Goal: Transaction & Acquisition: Subscribe to service/newsletter

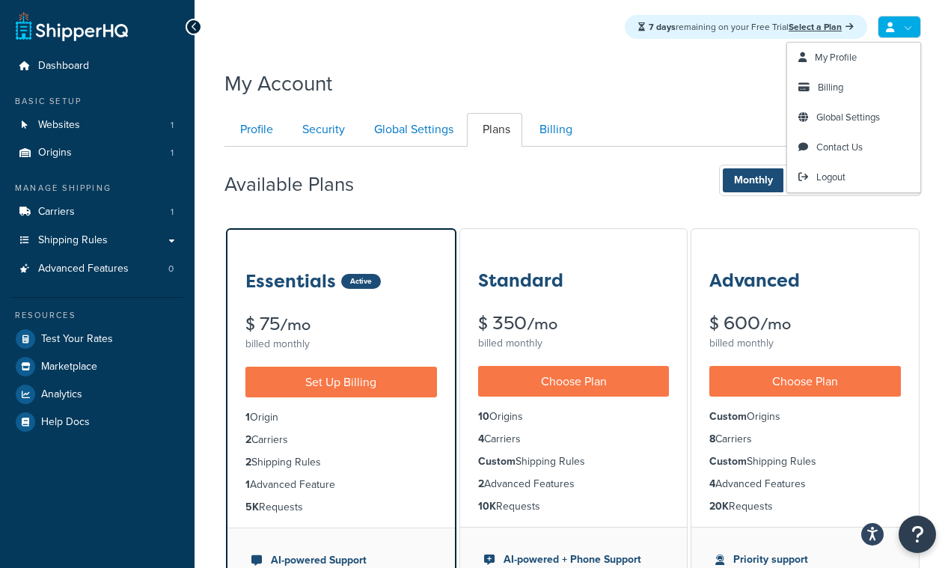
click at [897, 31] on link at bounding box center [898, 27] width 43 height 22
click at [835, 185] on link "Logout" at bounding box center [853, 177] width 133 height 30
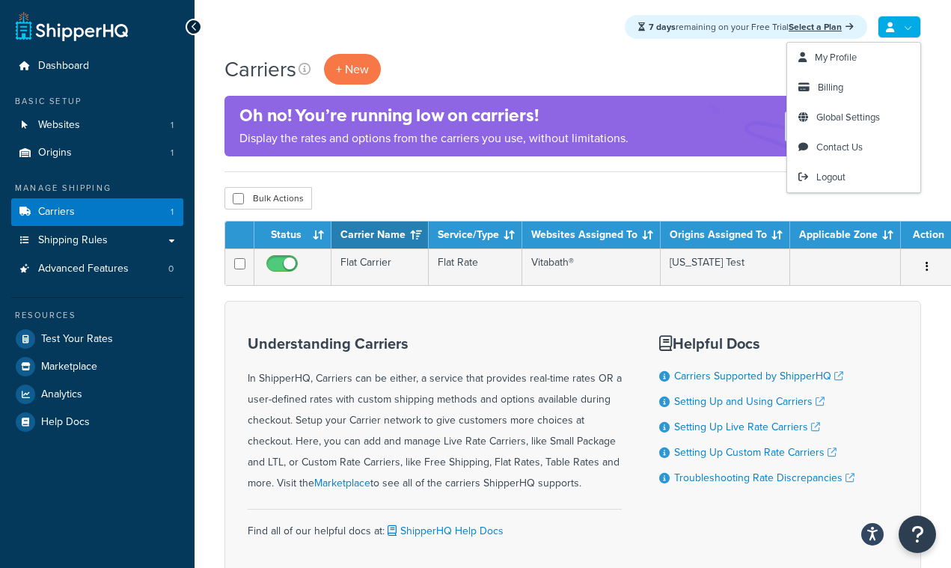
click at [907, 30] on link at bounding box center [898, 27] width 43 height 22
click at [820, 179] on span "Logout" at bounding box center [830, 177] width 29 height 14
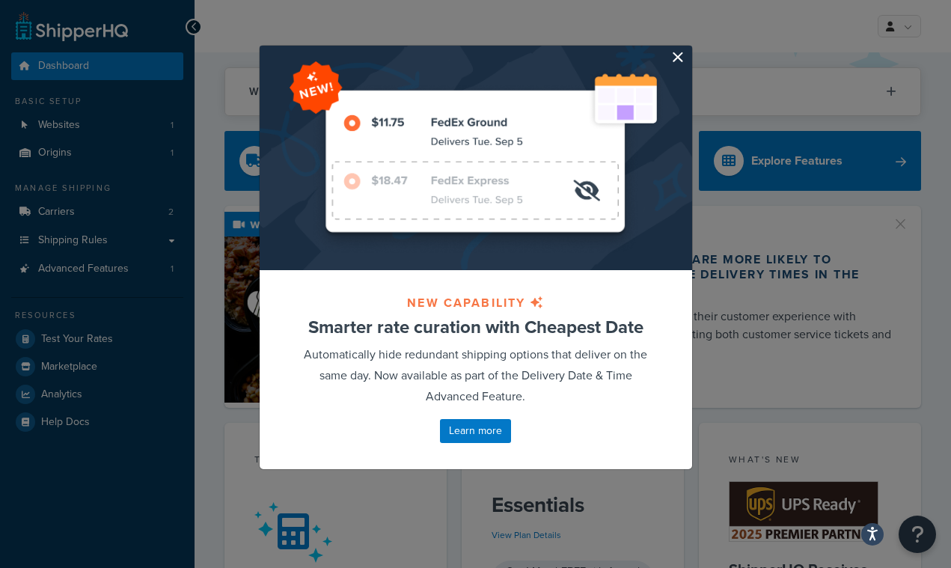
click at [688, 49] on button "button" at bounding box center [690, 48] width 4 height 4
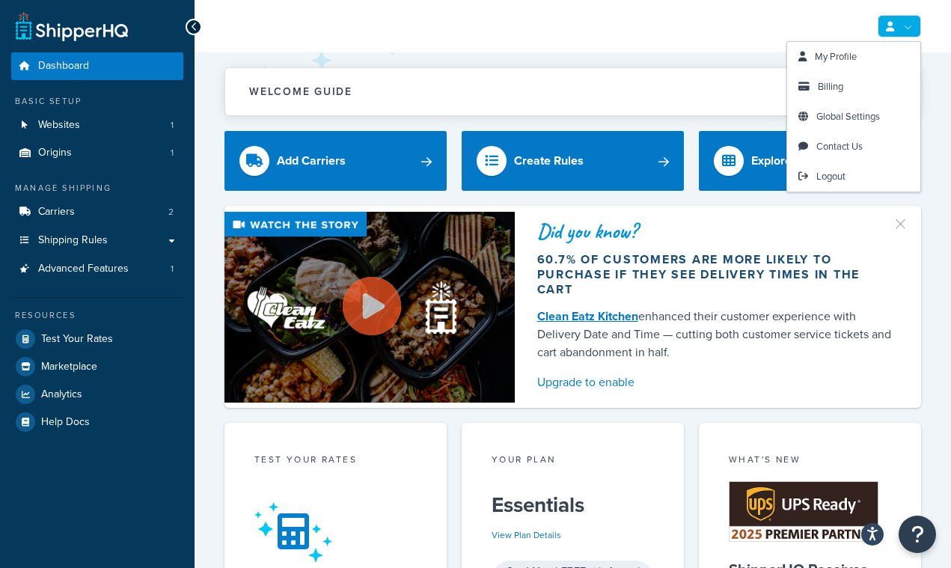
click at [918, 28] on link at bounding box center [898, 26] width 43 height 22
click at [843, 50] on span "My Profile" at bounding box center [835, 56] width 42 height 14
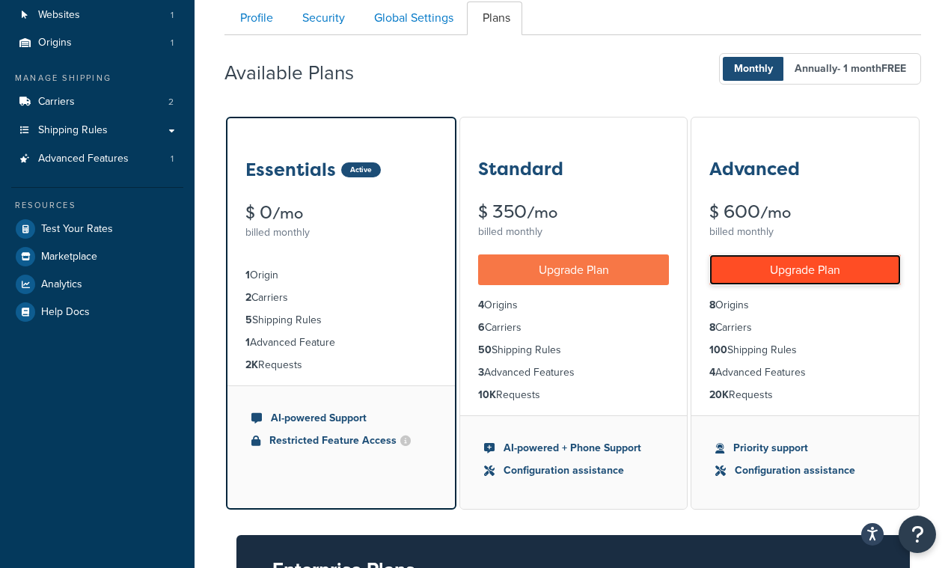
click at [778, 277] on link "Upgrade Plan" at bounding box center [804, 269] width 191 height 31
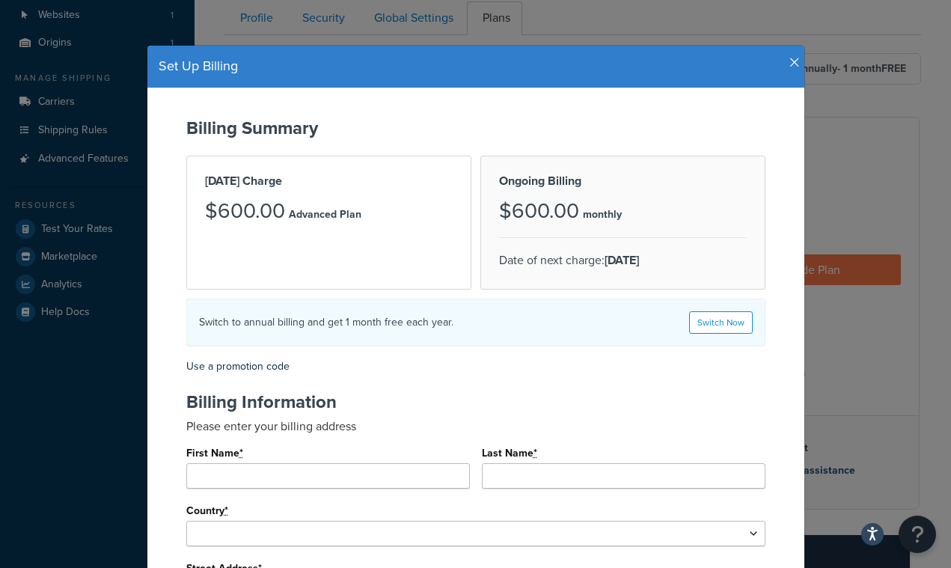
click at [795, 53] on div "Set Up Billing" at bounding box center [475, 67] width 657 height 43
click at [794, 65] on icon "button" at bounding box center [794, 62] width 10 height 13
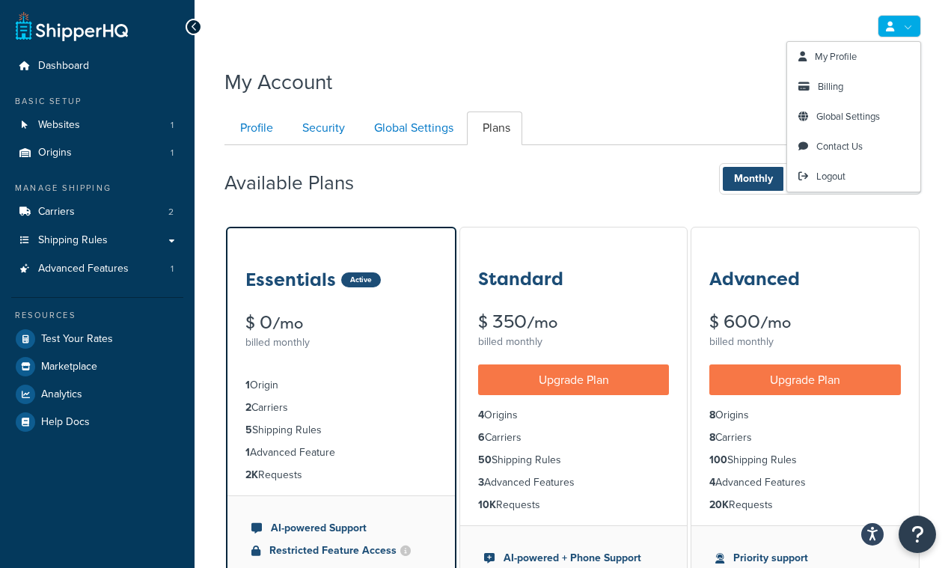
click at [903, 26] on link at bounding box center [898, 26] width 43 height 22
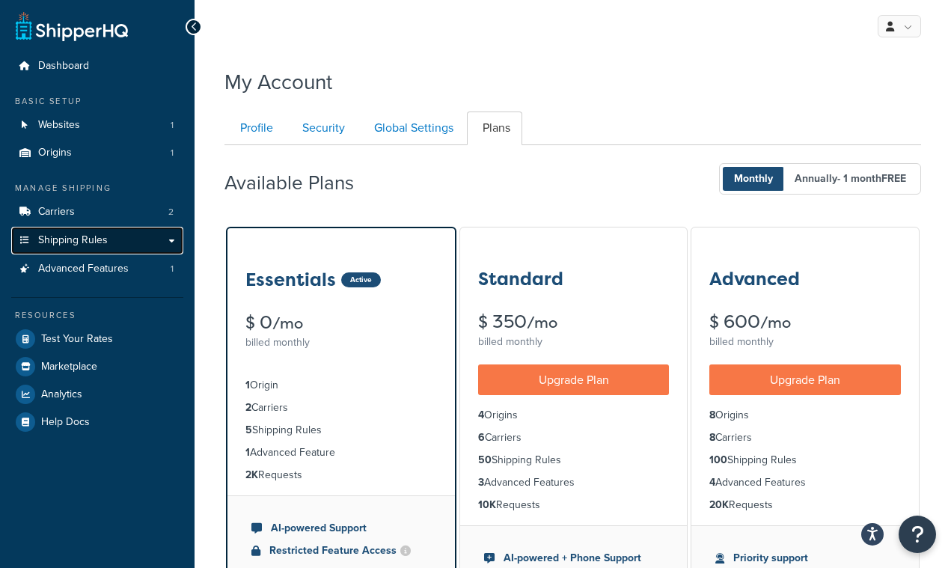
click at [97, 242] on span "Shipping Rules" at bounding box center [73, 240] width 70 height 13
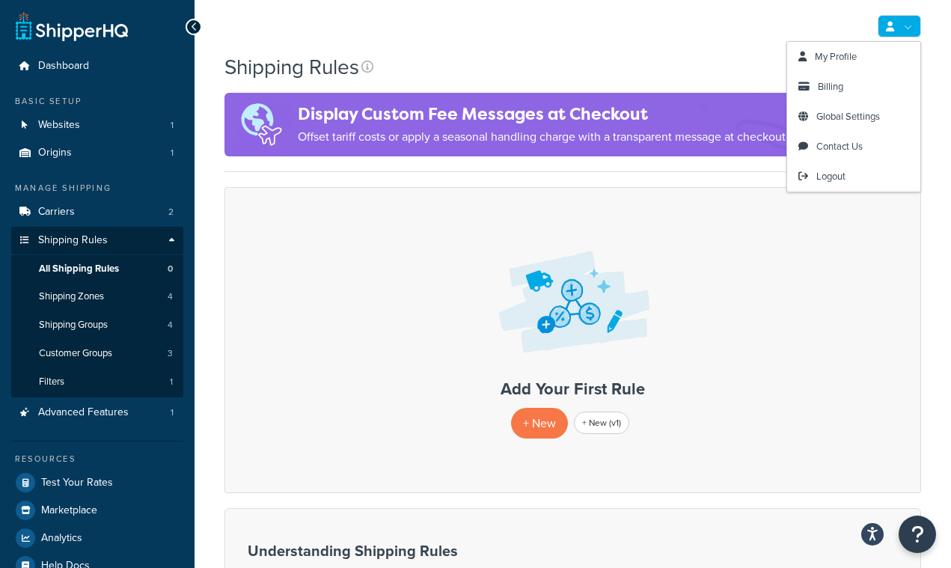
click at [907, 18] on link at bounding box center [898, 26] width 43 height 22
click at [838, 46] on link "My Profile" at bounding box center [853, 57] width 133 height 30
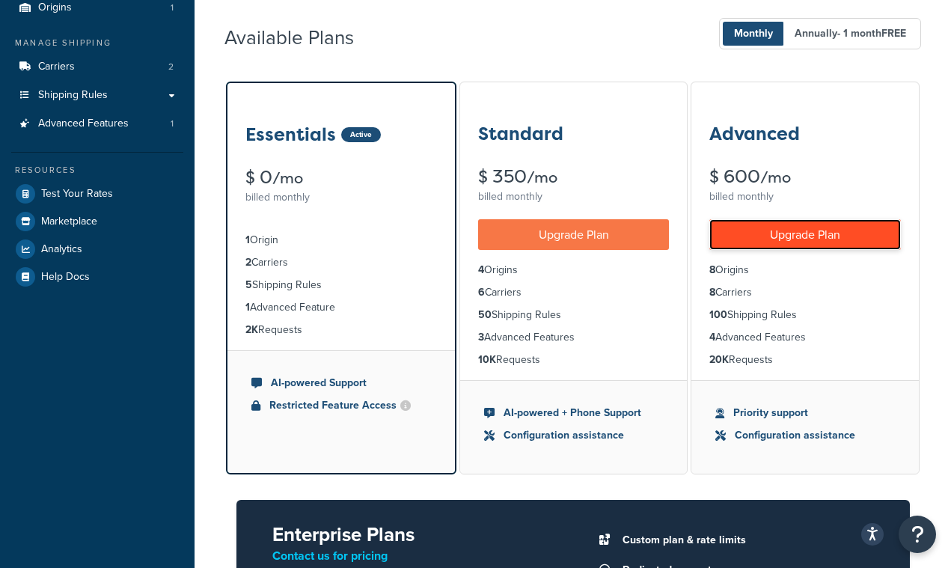
click at [814, 242] on link "Upgrade Plan" at bounding box center [804, 234] width 191 height 31
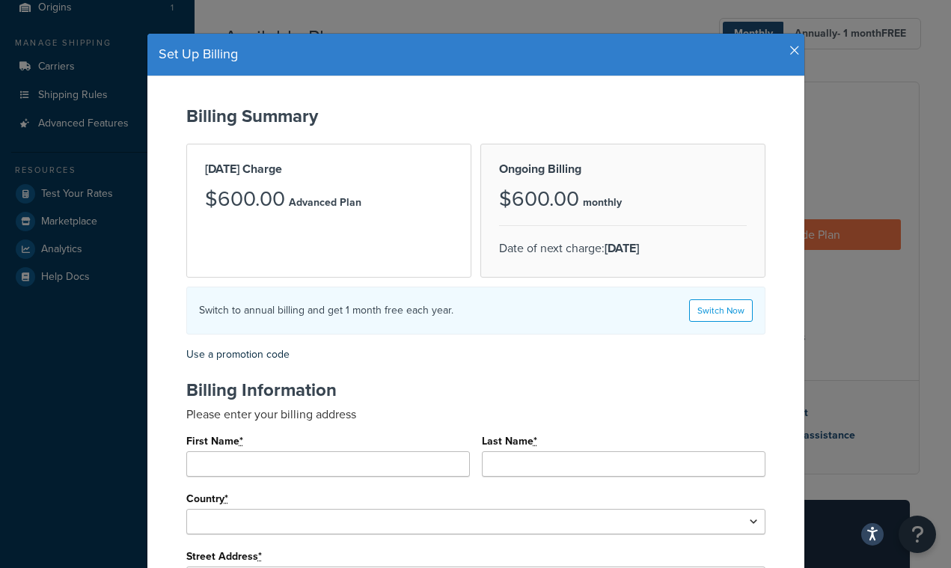
scroll to position [13, 0]
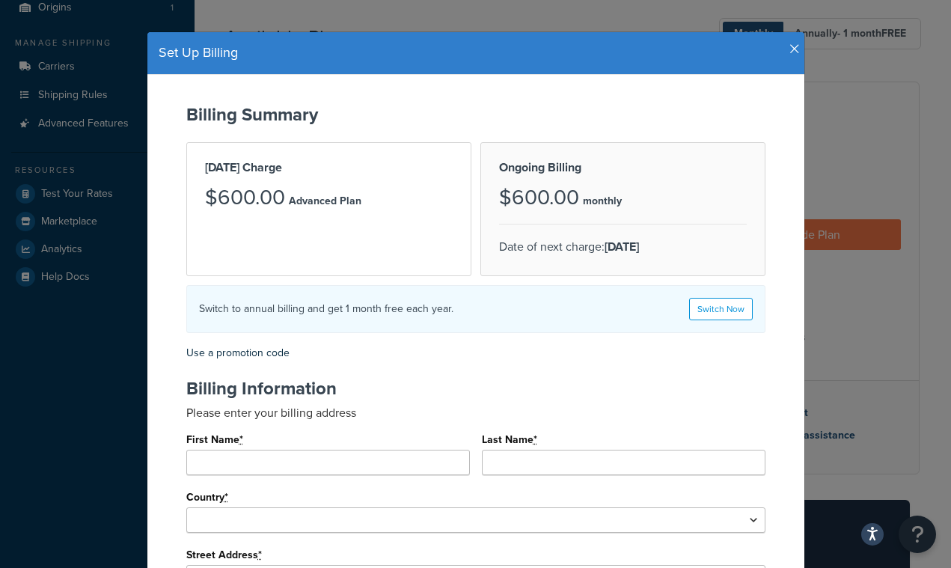
click at [565, 202] on h3 "$600.00" at bounding box center [539, 197] width 80 height 23
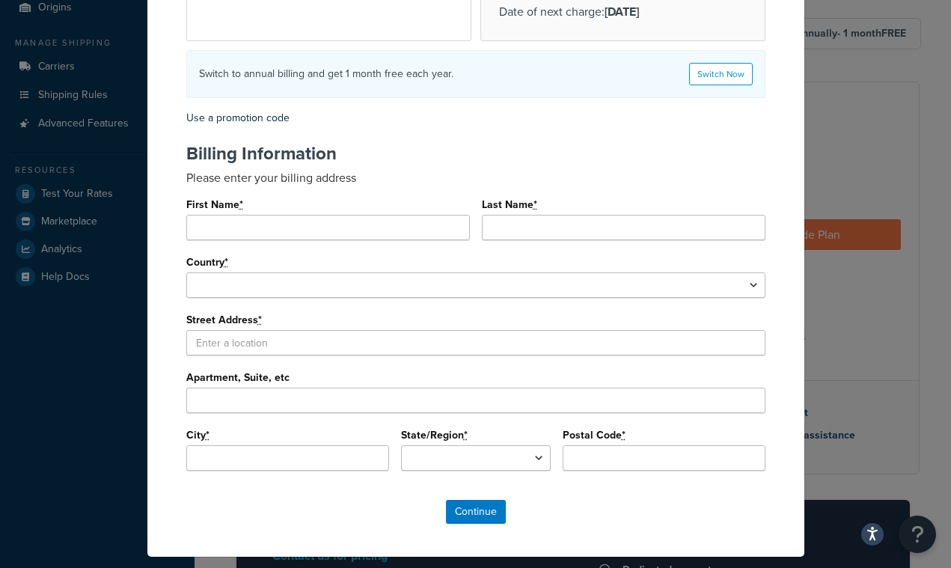
scroll to position [283, 0]
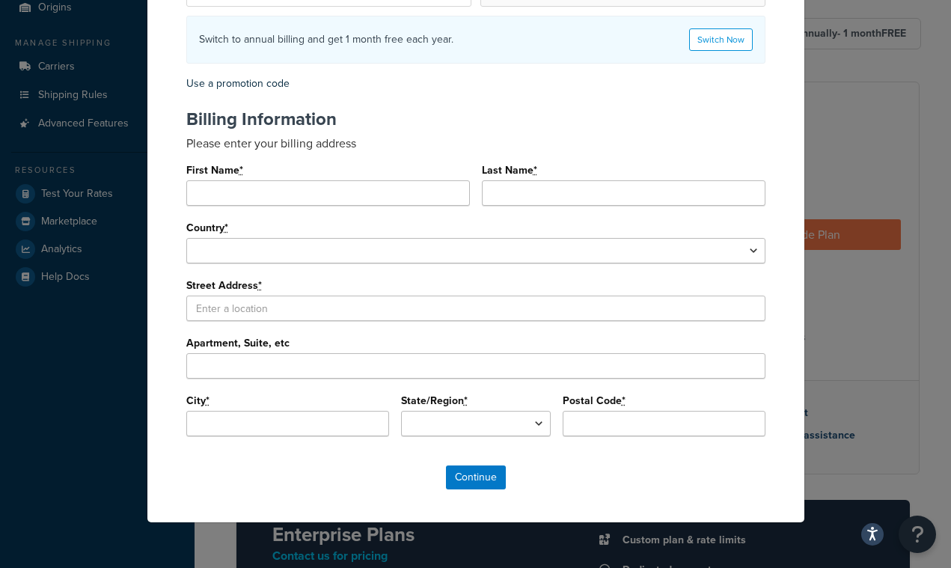
click at [477, 492] on div "Billing Summary Today's Charge $600.00 Advanced Plan Ongoing Billing $600.00 mo…" at bounding box center [475, 164] width 657 height 717
click at [481, 474] on input "Continue" at bounding box center [476, 477] width 60 height 24
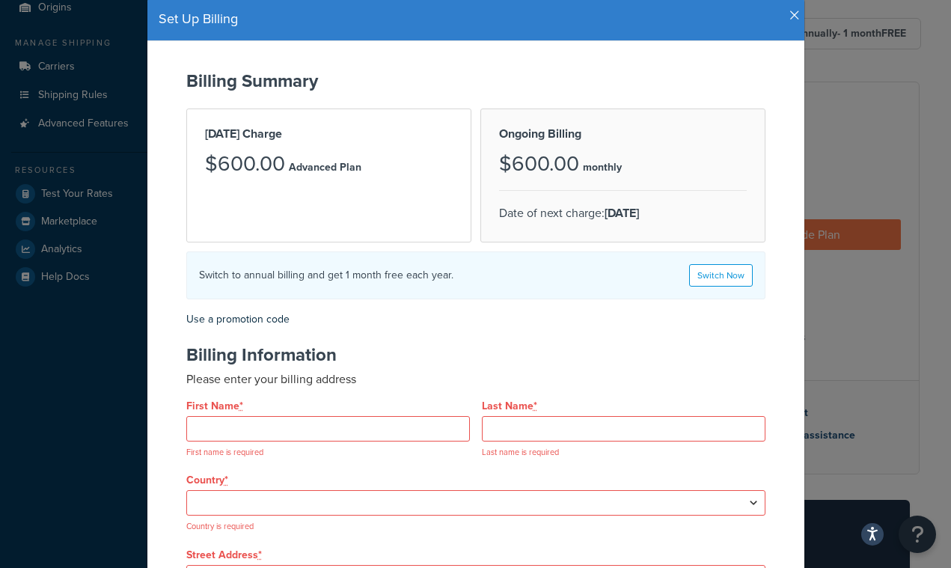
scroll to position [0, 0]
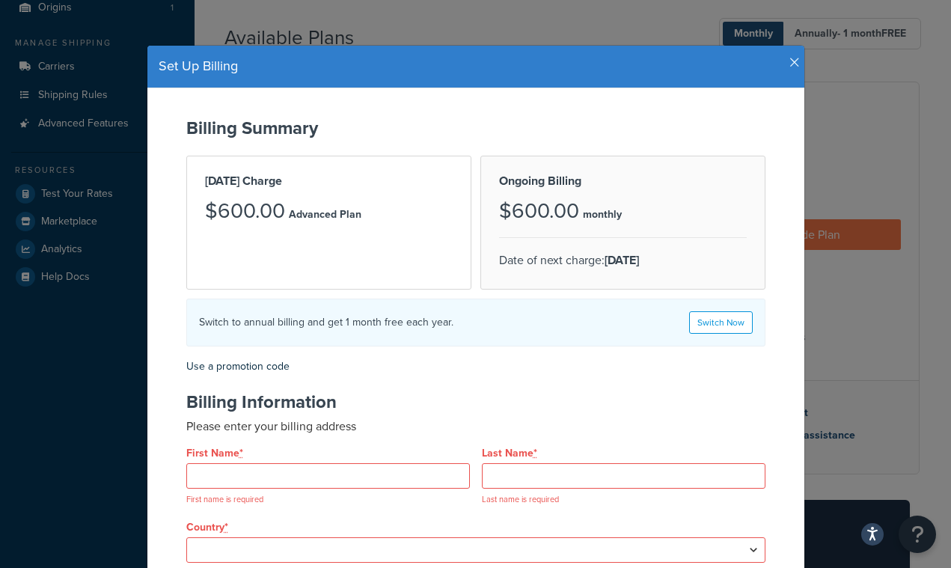
click at [789, 64] on icon "button" at bounding box center [794, 62] width 10 height 13
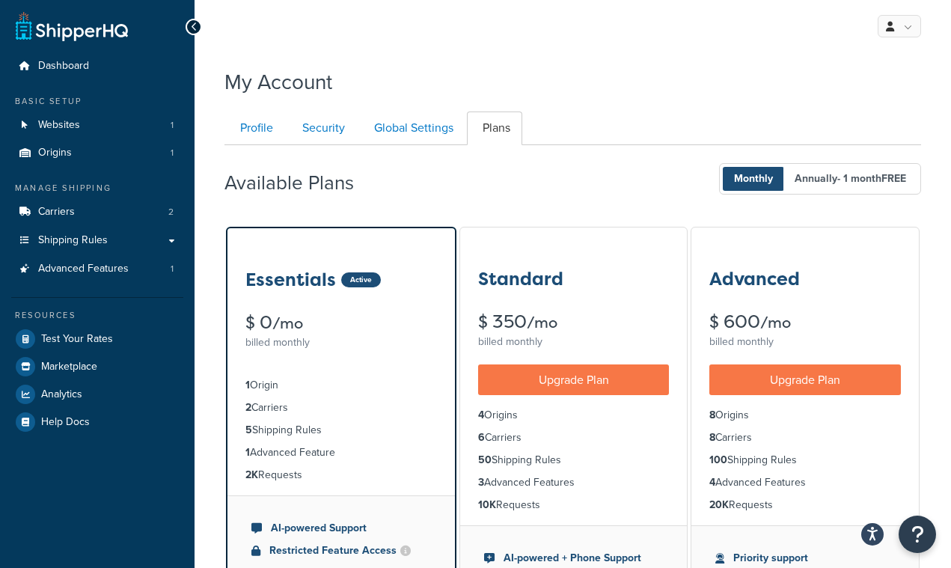
scroll to position [1, 0]
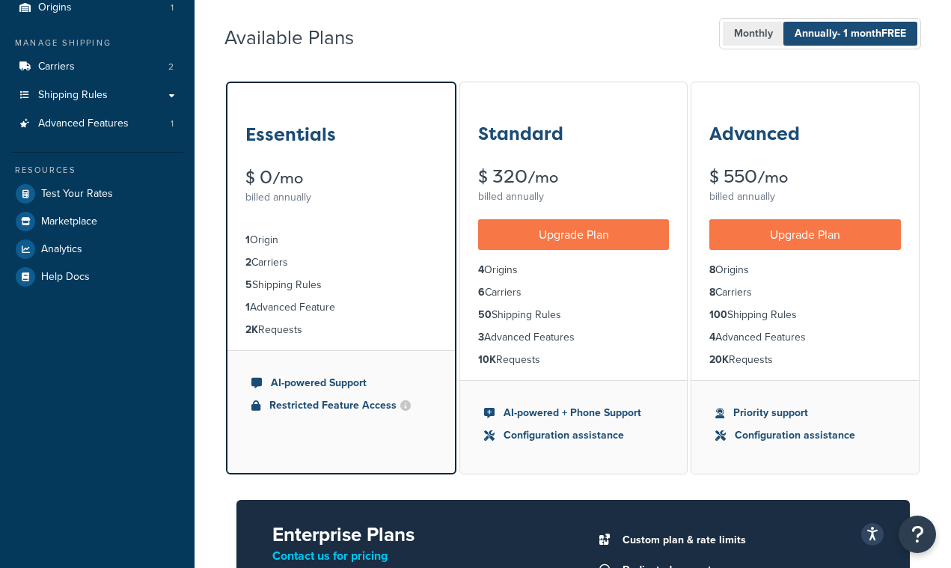
click at [734, 38] on span "Monthly" at bounding box center [752, 34] width 61 height 24
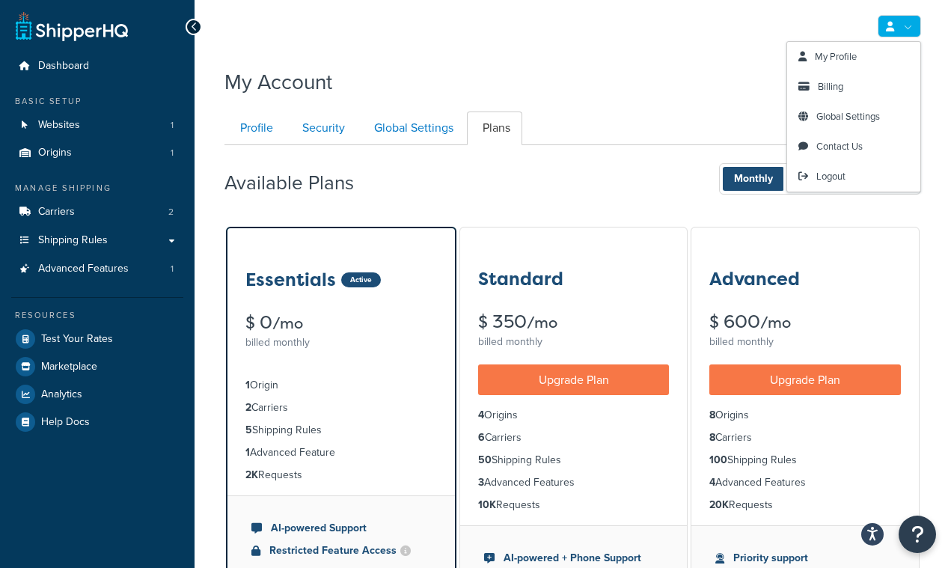
click at [899, 20] on link at bounding box center [898, 26] width 43 height 22
click at [851, 57] on span "My Profile" at bounding box center [835, 56] width 42 height 14
click at [823, 88] on span "Billing" at bounding box center [829, 86] width 25 height 14
